Goal: Find specific fact: Find specific fact

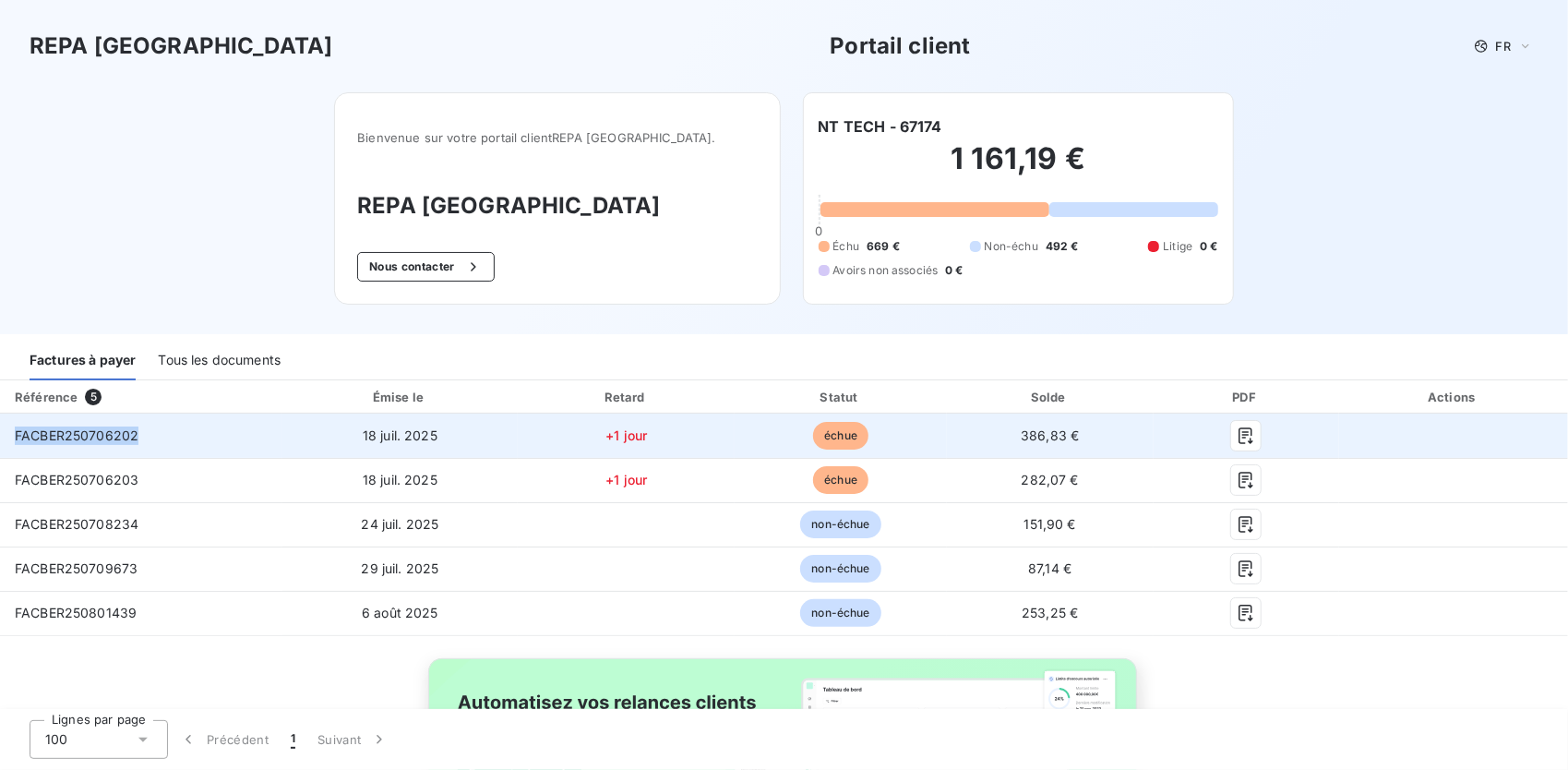
drag, startPoint x: 135, startPoint y: 434, endPoint x: 13, endPoint y: 437, distance: 122.0
click at [13, 437] on td "FACBER250706202" at bounding box center [141, 436] width 282 height 45
copy span "FACBER250706202"
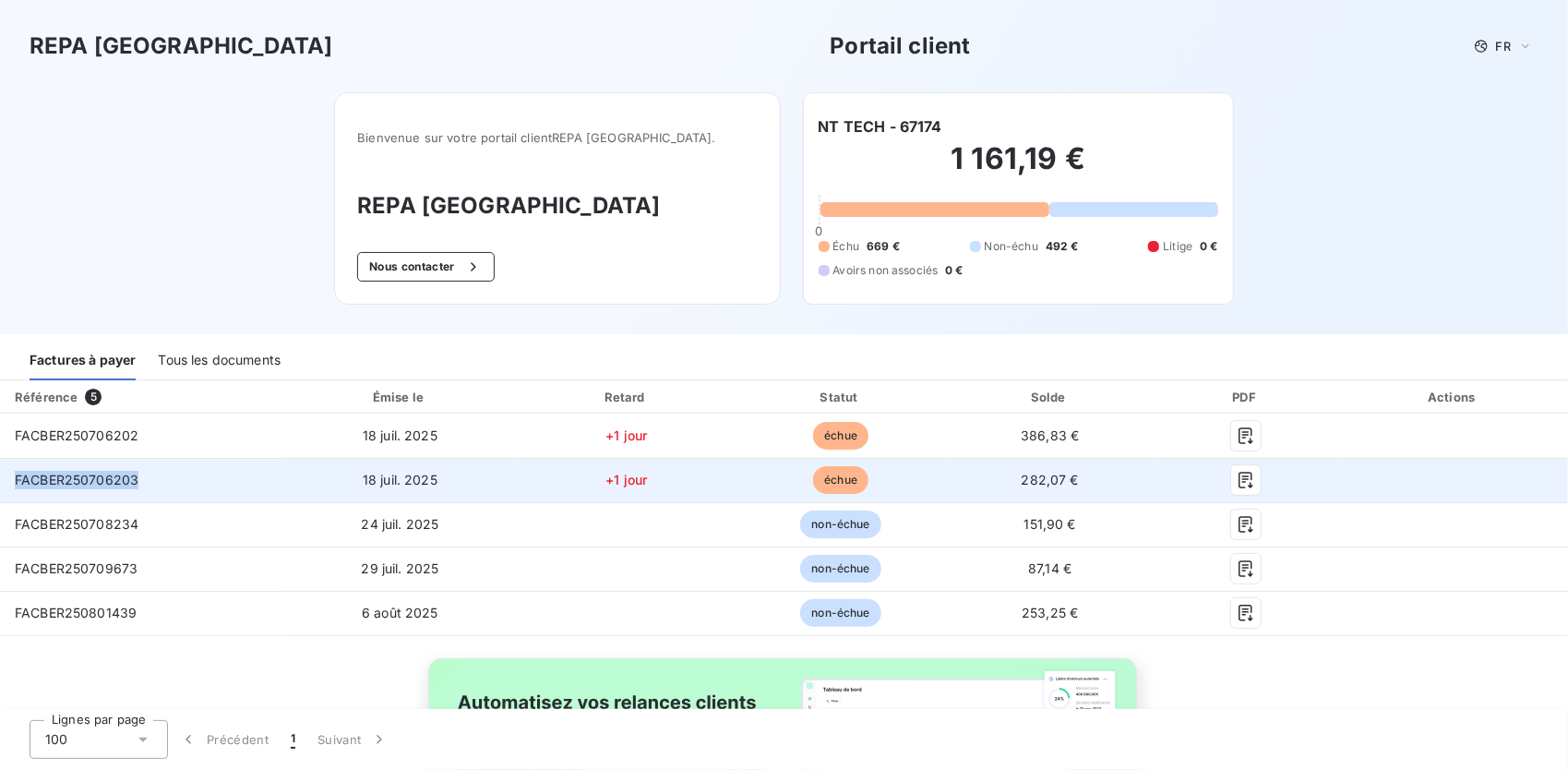
drag, startPoint x: 155, startPoint y: 479, endPoint x: 17, endPoint y: 481, distance: 138.0
click at [17, 481] on td "FACBER250706203" at bounding box center [141, 481] width 282 height 45
copy span "FACBER250706203"
